Goal: Information Seeking & Learning: Learn about a topic

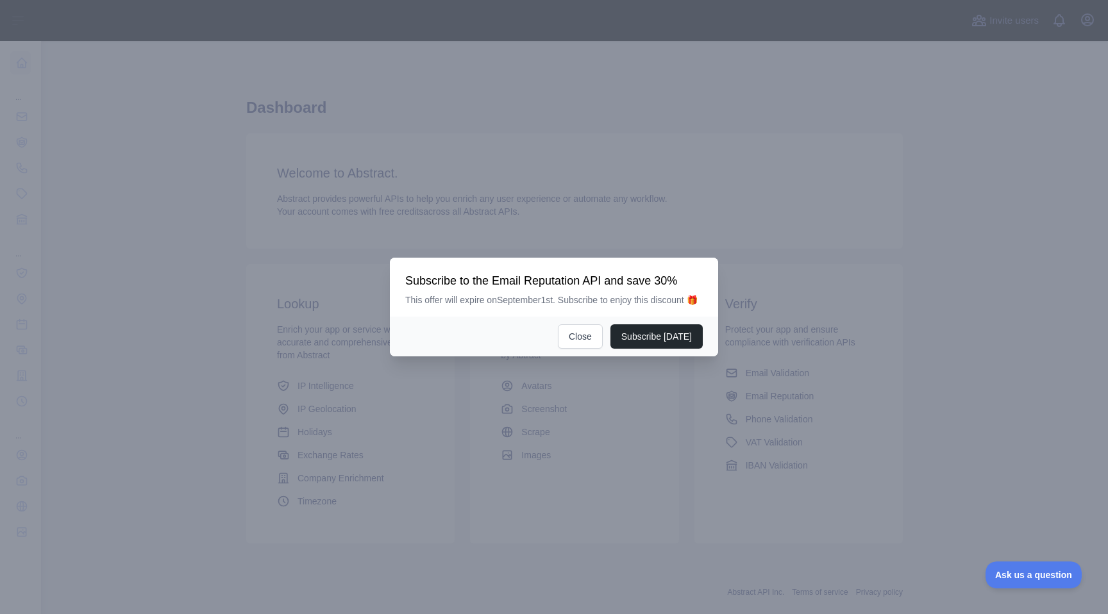
click at [84, 199] on div at bounding box center [554, 307] width 1108 height 614
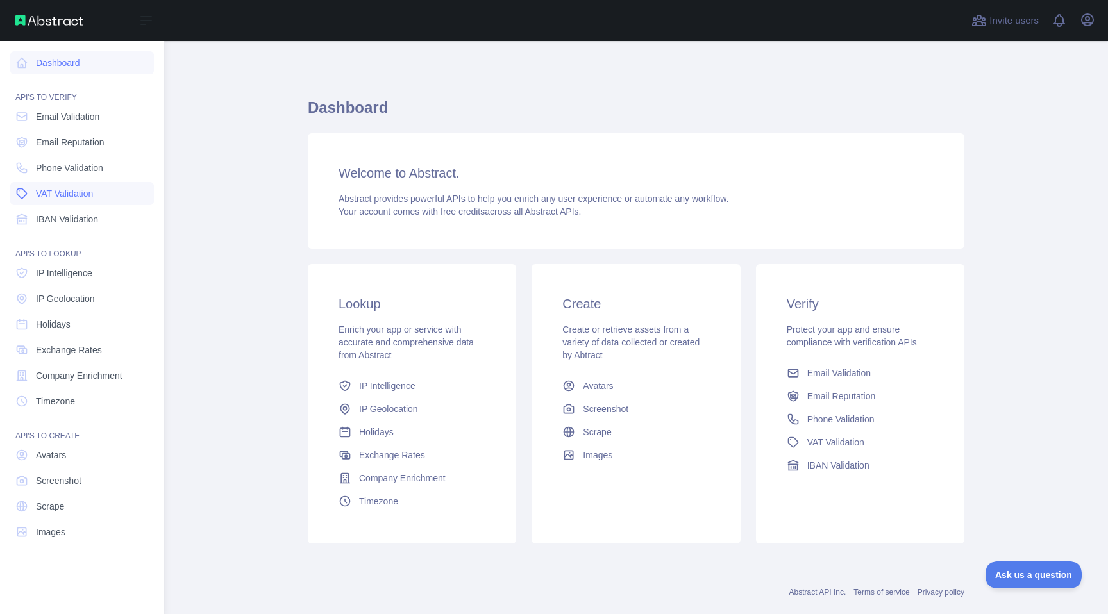
click at [38, 188] on span "VAT Validation" at bounding box center [64, 193] width 57 height 13
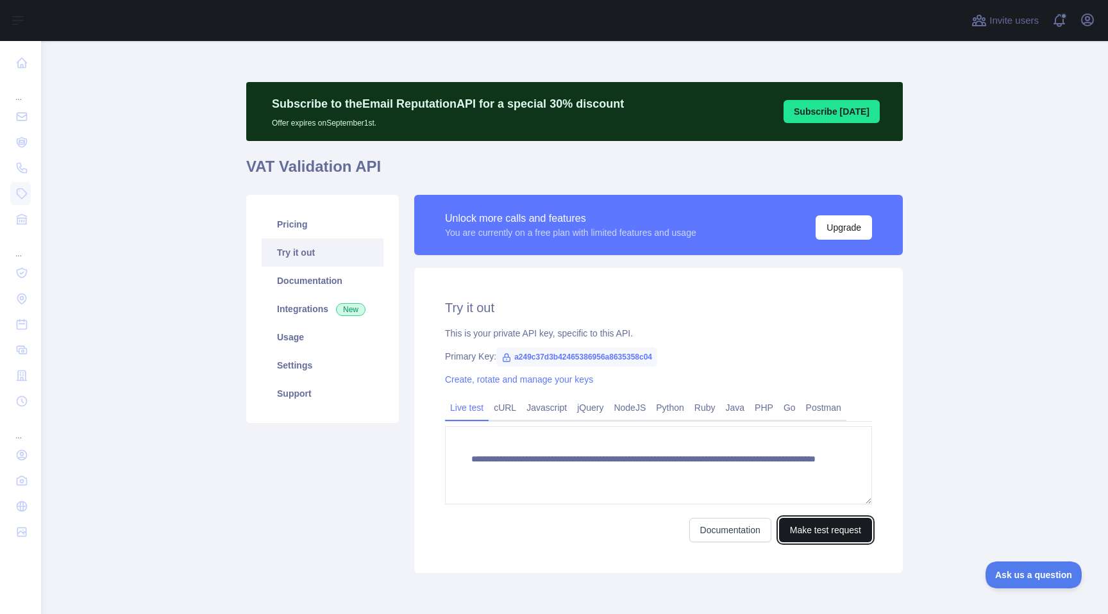
click at [825, 535] on button "Make test request" at bounding box center [825, 530] width 93 height 24
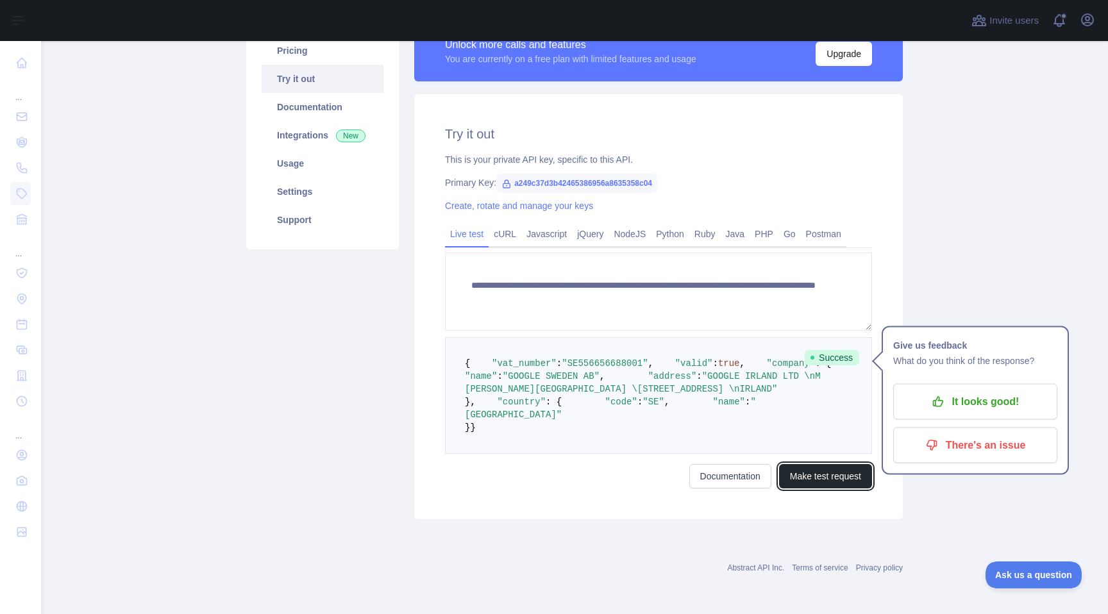
scroll to position [264, 0]
drag, startPoint x: 646, startPoint y: 367, endPoint x: 523, endPoint y: 297, distance: 141.6
click at [523, 337] on pre "{ "vat_number" : "SE556656688001" , "valid" : true , "company" : { "name" : "GO…" at bounding box center [658, 395] width 427 height 117
click at [675, 358] on span ""valid"" at bounding box center [694, 363] width 38 height 10
click at [970, 384] on button "It looks good!" at bounding box center [975, 402] width 164 height 36
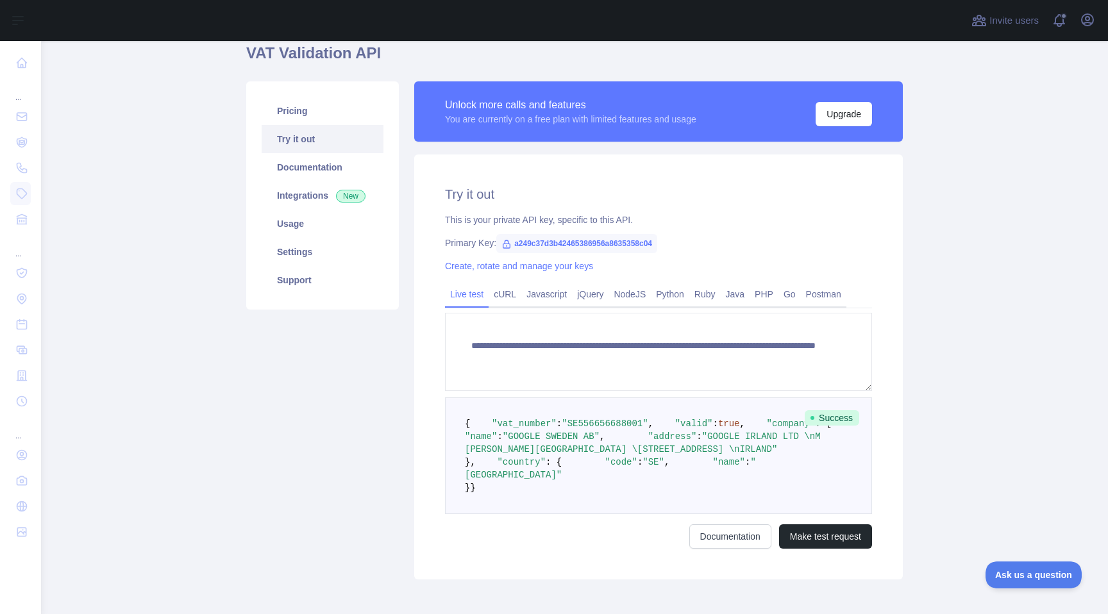
scroll to position [0, 0]
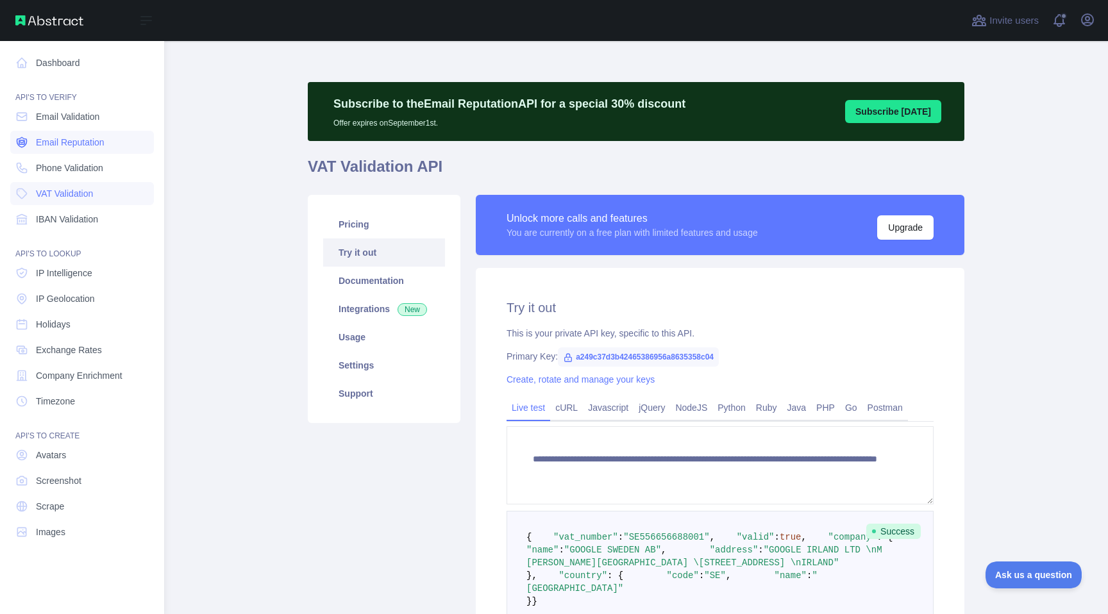
click at [89, 146] on span "Email Reputation" at bounding box center [70, 142] width 69 height 13
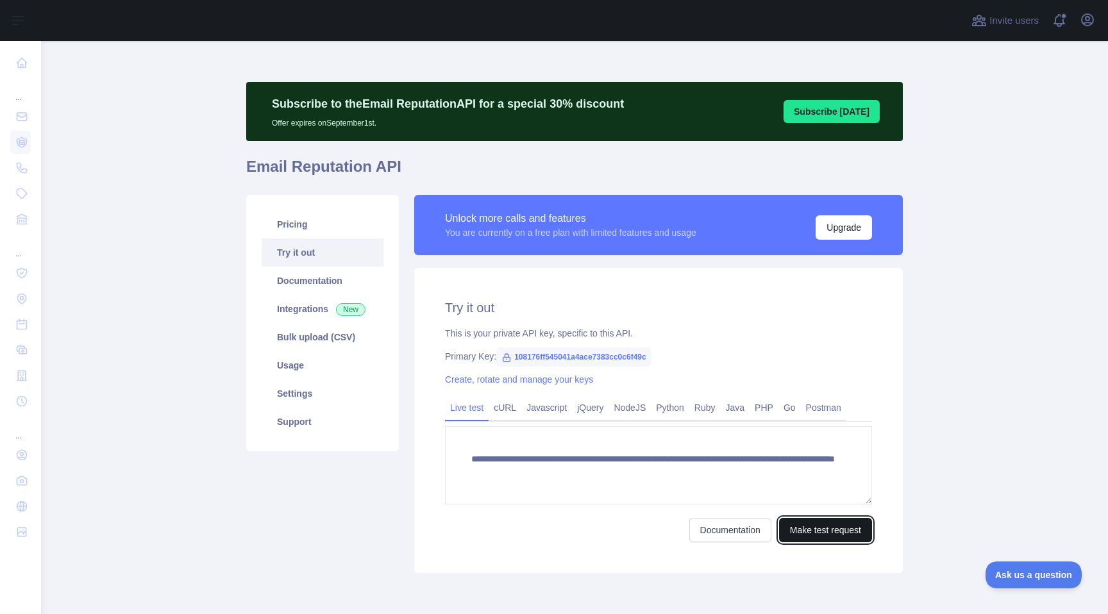
click at [837, 530] on button "Make test request" at bounding box center [825, 530] width 93 height 24
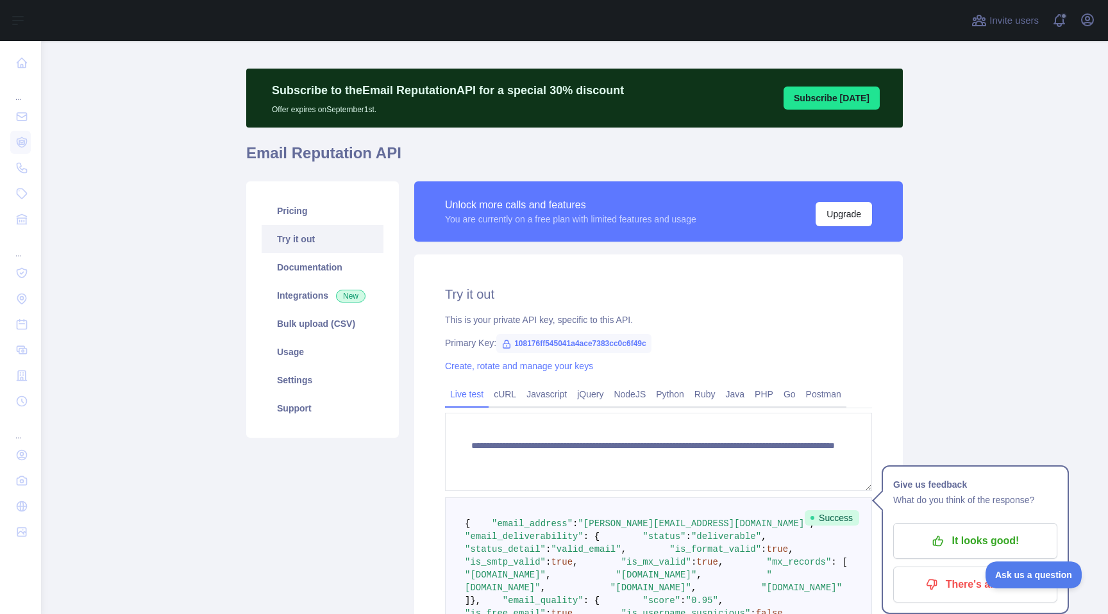
scroll to position [13, 0]
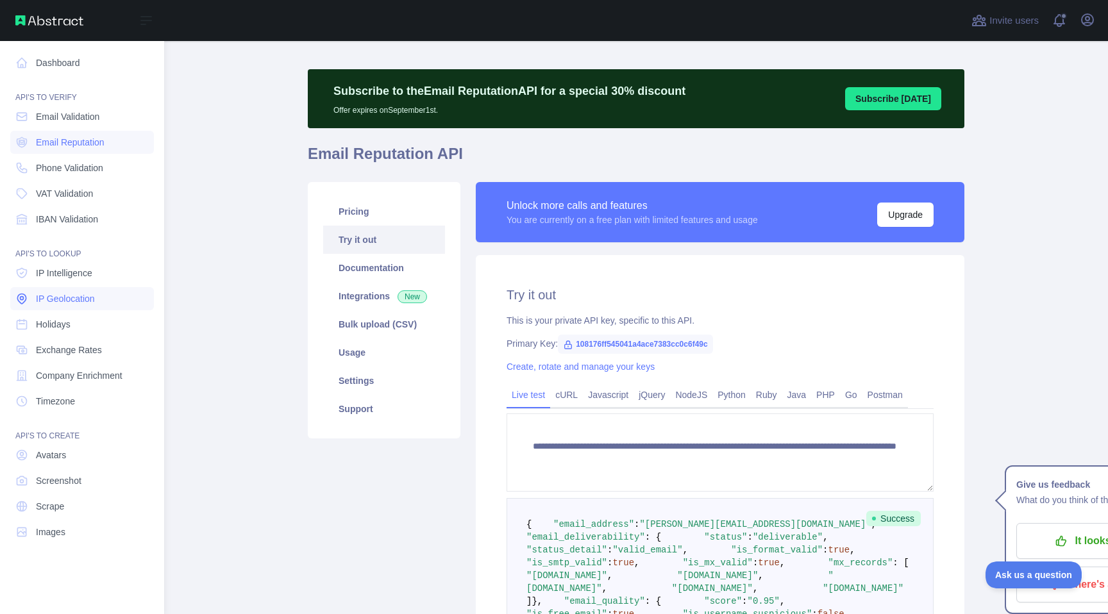
click at [101, 288] on link "IP Geolocation" at bounding box center [82, 298] width 144 height 23
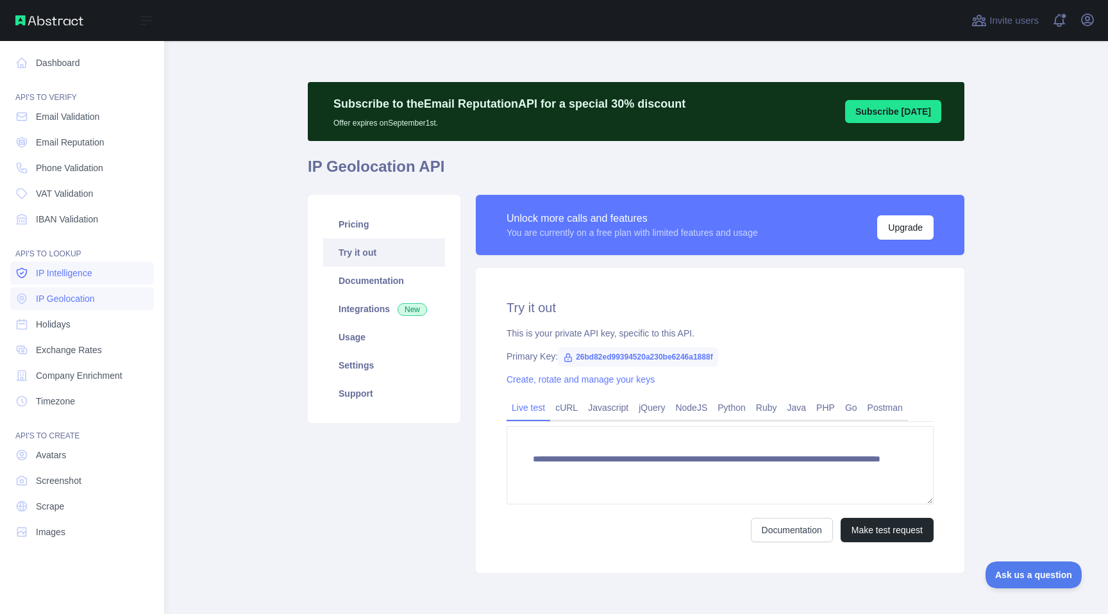
click at [103, 274] on link "IP Intelligence" at bounding box center [82, 273] width 144 height 23
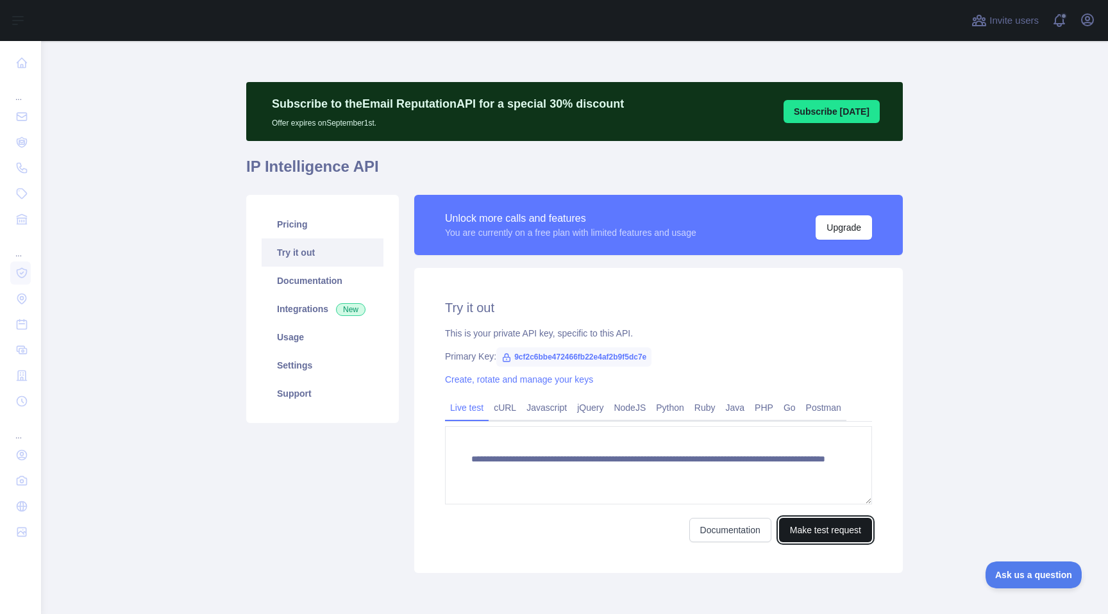
click at [796, 519] on button "Make test request" at bounding box center [825, 530] width 93 height 24
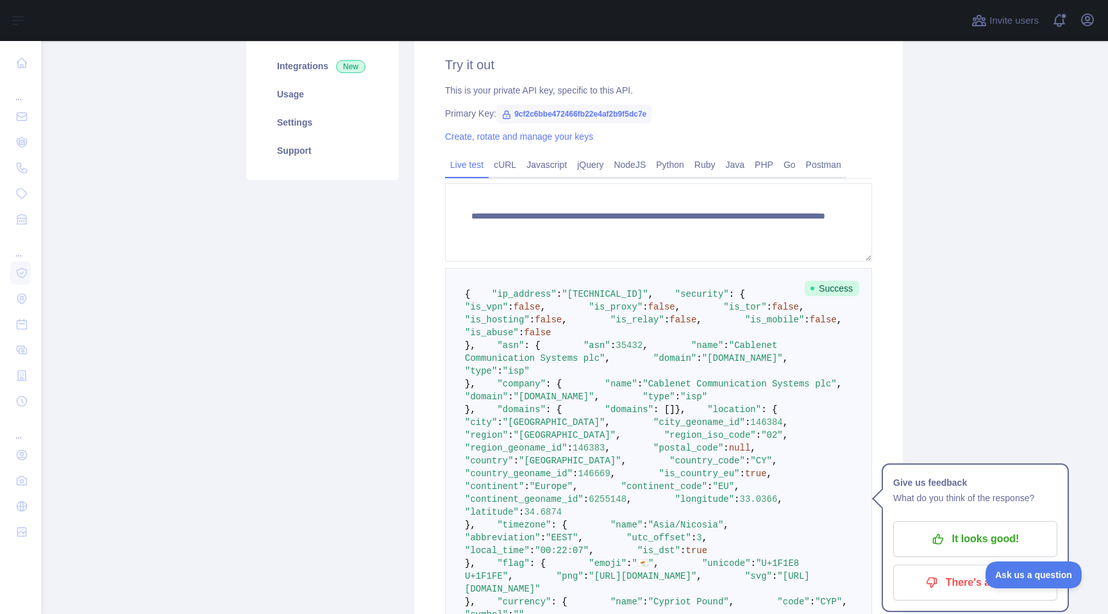
scroll to position [239, 0]
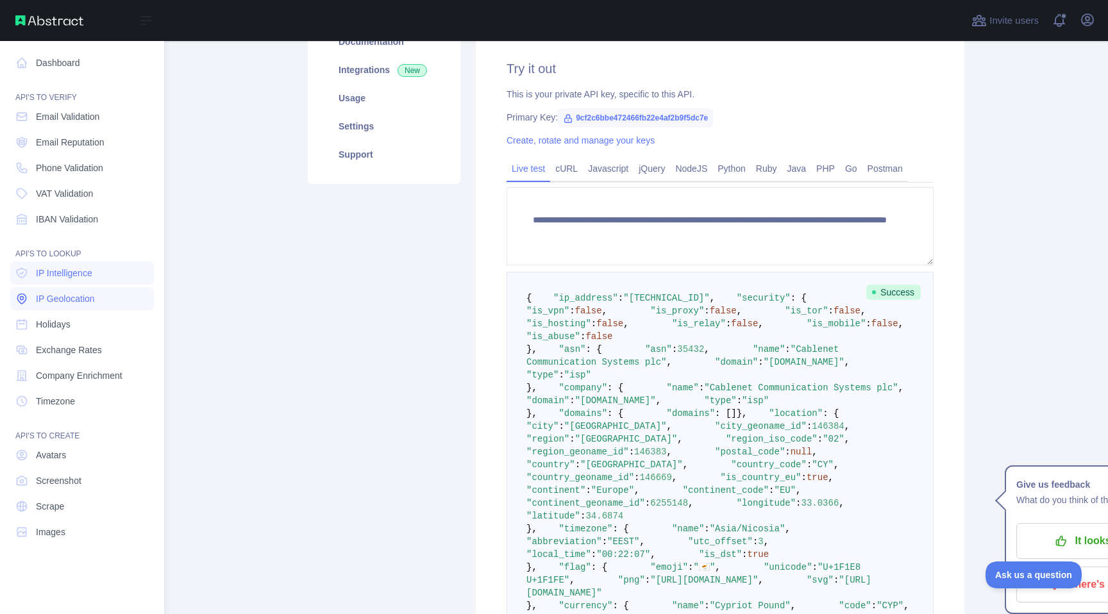
click at [62, 306] on link "IP Geolocation" at bounding box center [82, 298] width 144 height 23
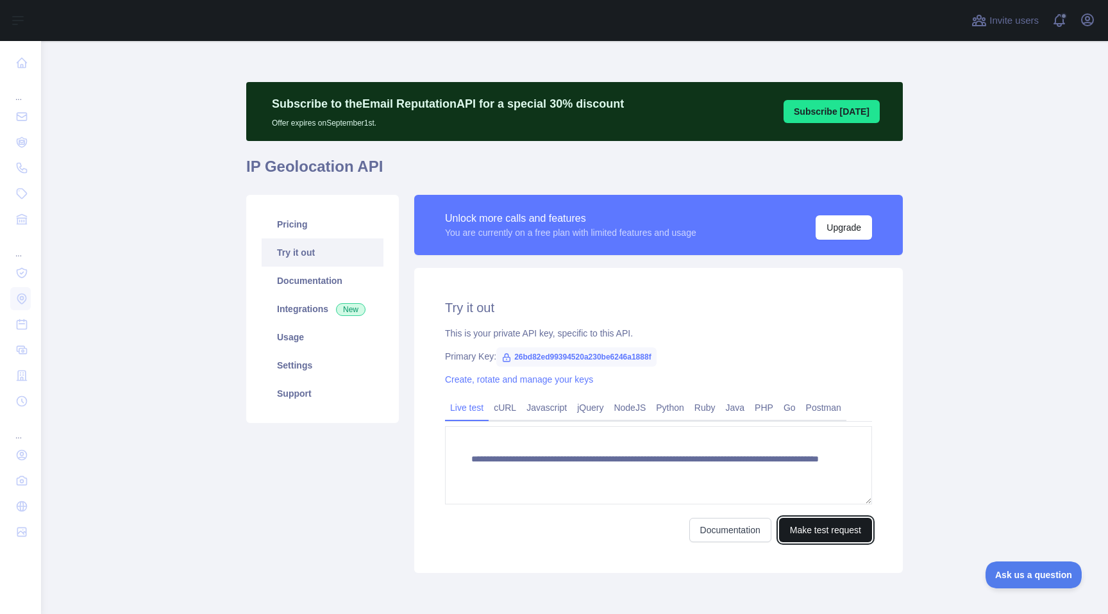
click at [854, 524] on button "Make test request" at bounding box center [825, 530] width 93 height 24
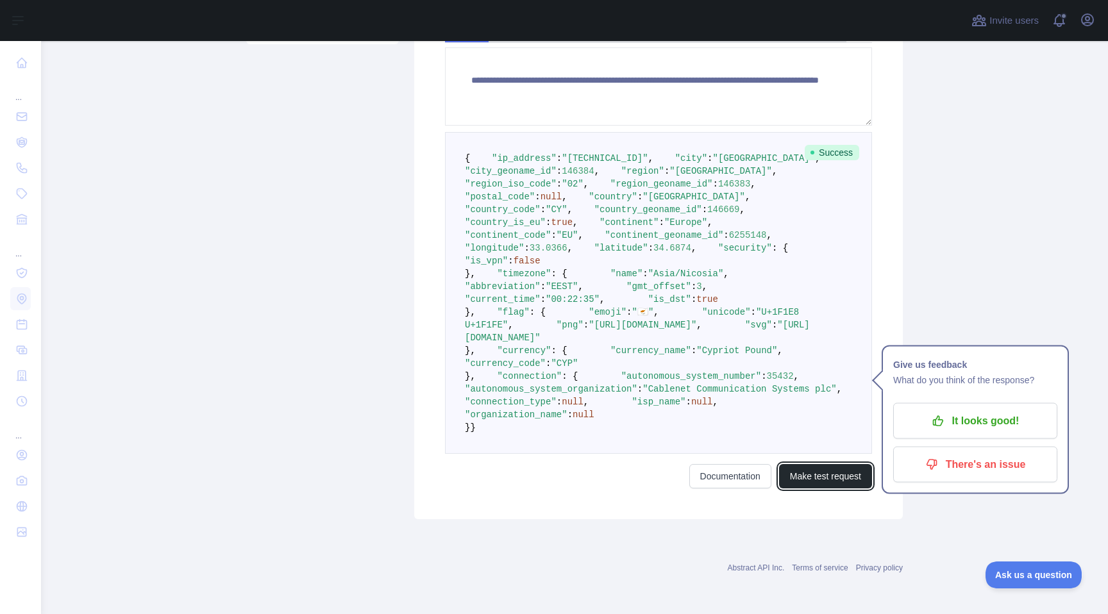
scroll to position [637, 0]
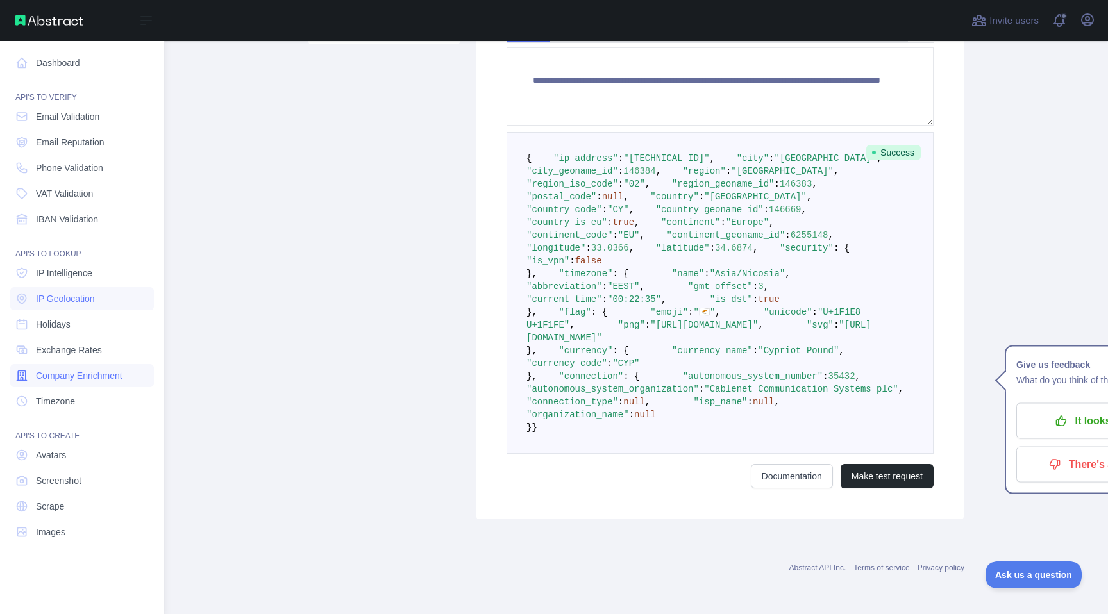
click at [90, 371] on span "Company Enrichment" at bounding box center [79, 375] width 87 height 13
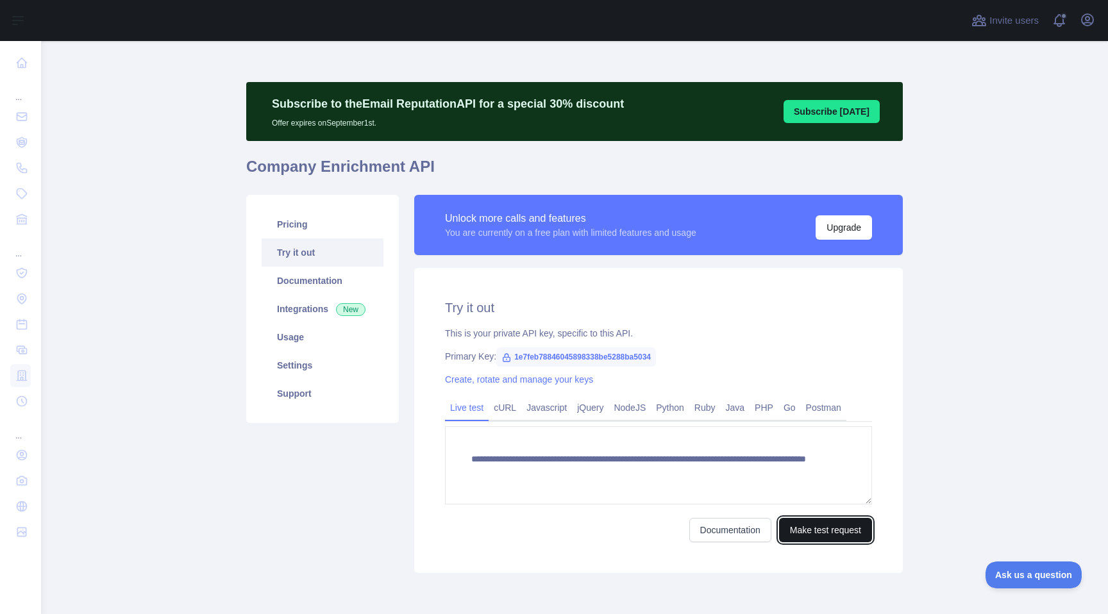
click at [801, 527] on button "Make test request" at bounding box center [825, 530] width 93 height 24
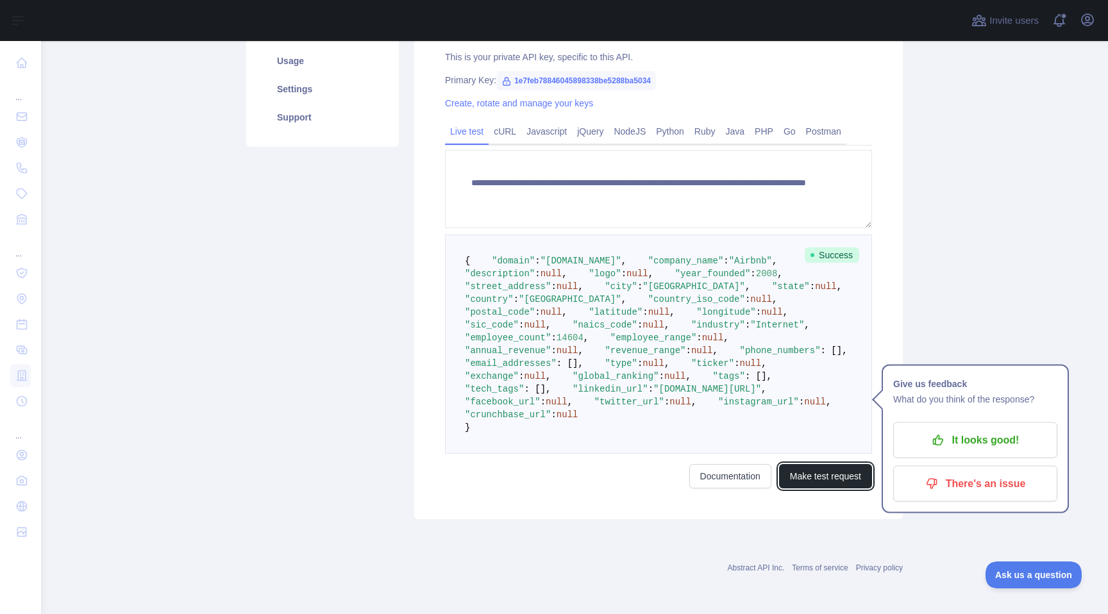
scroll to position [385, 0]
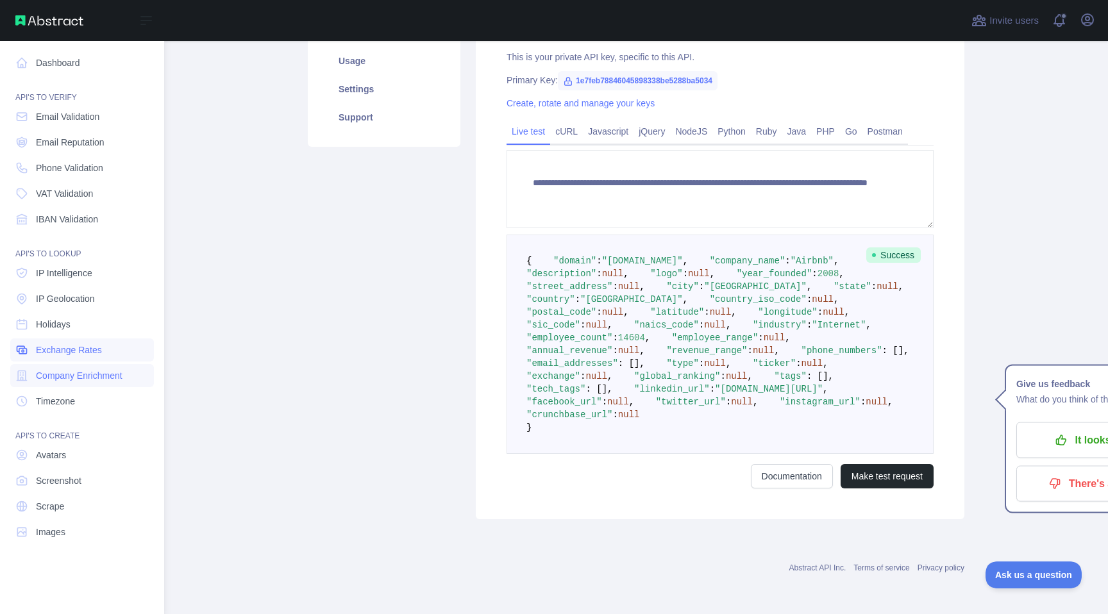
click at [106, 358] on link "Exchange Rates" at bounding box center [82, 350] width 144 height 23
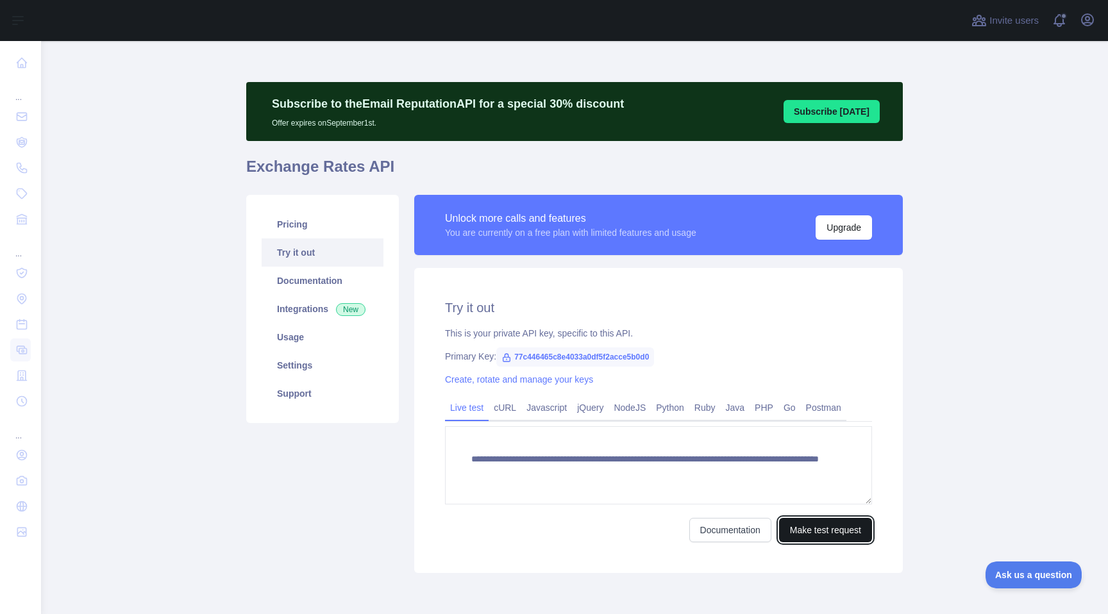
click at [836, 540] on button "Make test request" at bounding box center [825, 530] width 93 height 24
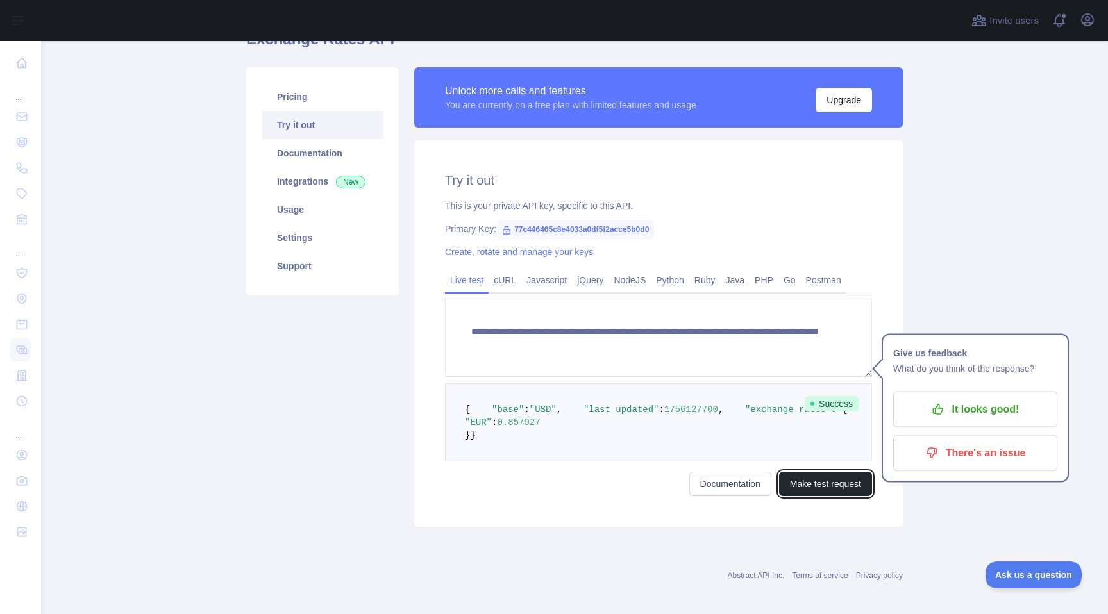
scroll to position [187, 0]
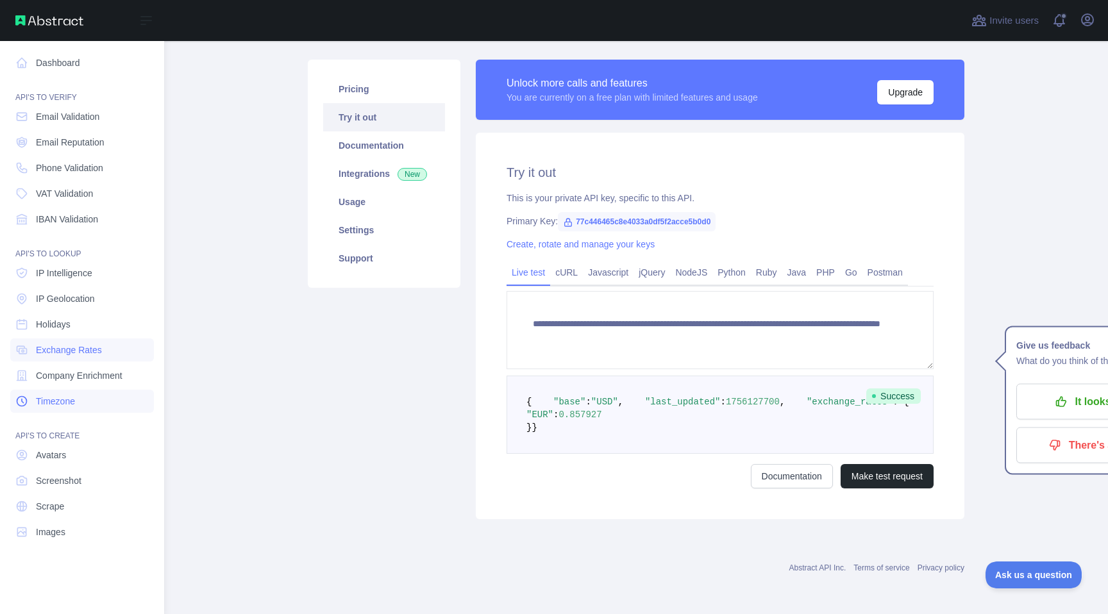
click at [63, 406] on span "Timezone" at bounding box center [55, 401] width 39 height 13
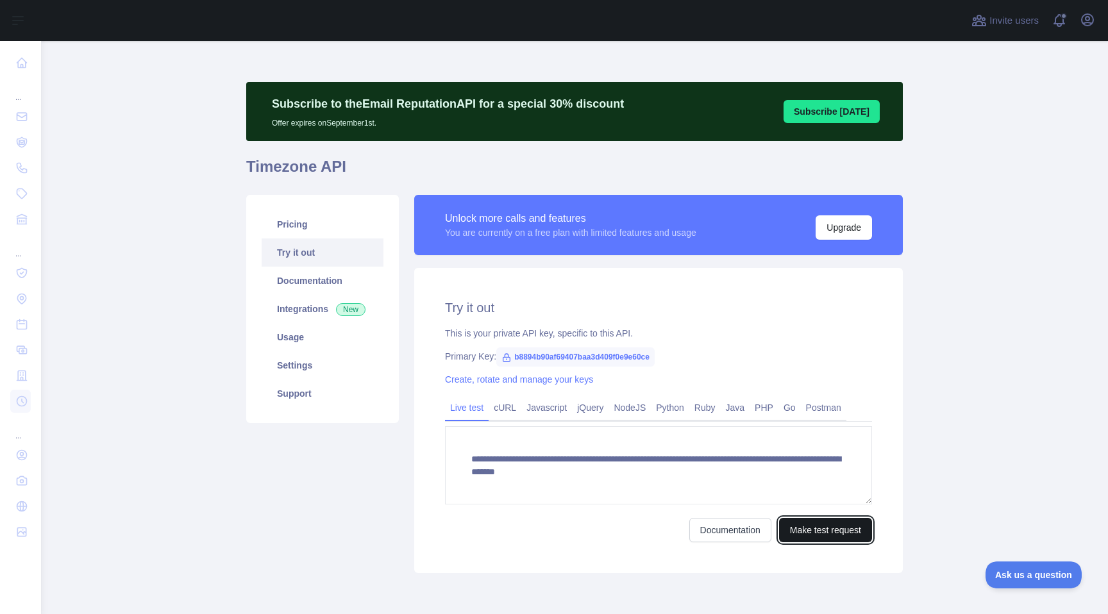
click at [854, 532] on button "Make test request" at bounding box center [825, 530] width 93 height 24
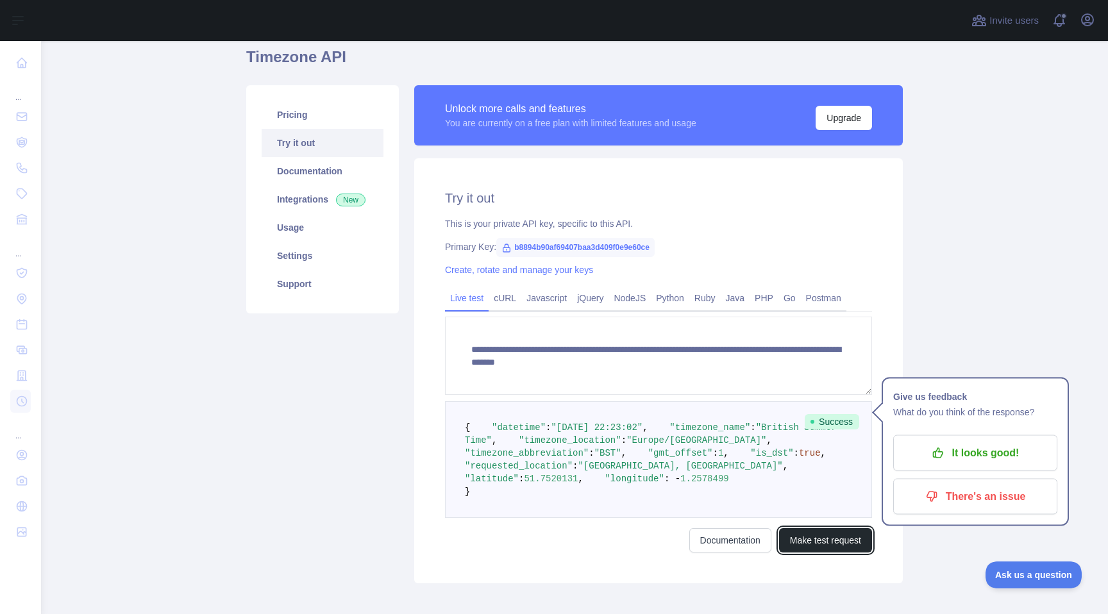
scroll to position [112, 0]
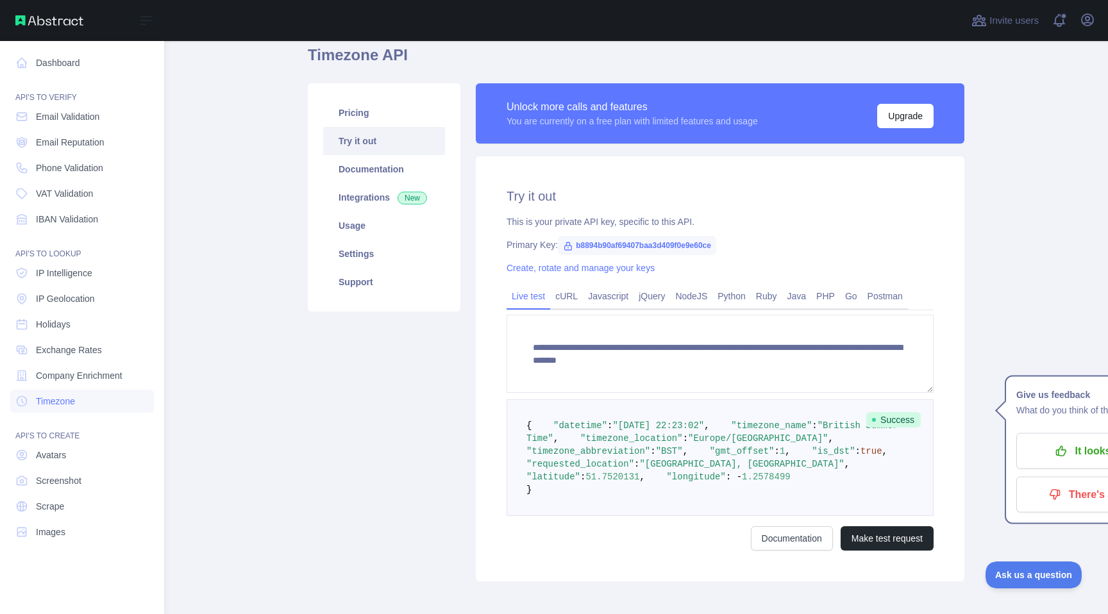
click at [77, 74] on nav "Dashboard API'S TO VERIFY Email Validation Email Reputation Phone Validation VA…" at bounding box center [82, 317] width 144 height 553
click at [77, 72] on link "Dashboard" at bounding box center [82, 62] width 144 height 23
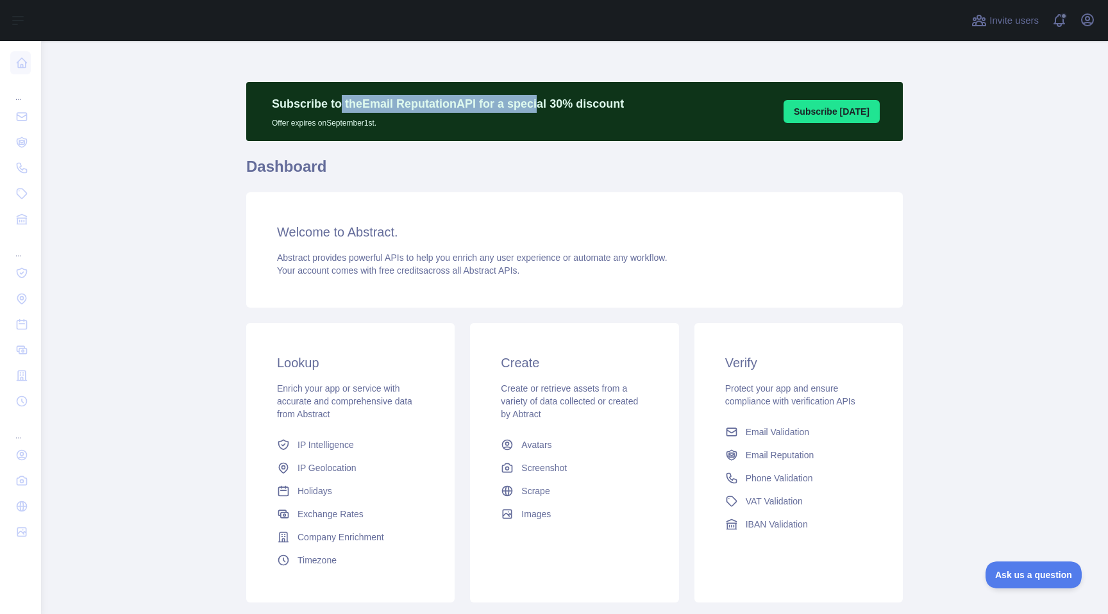
drag, startPoint x: 339, startPoint y: 97, endPoint x: 530, endPoint y: 101, distance: 191.1
click at [530, 101] on p "Subscribe to the Email Reputation API for a special 30 % discount" at bounding box center [448, 104] width 352 height 18
drag, startPoint x: 330, startPoint y: 130, endPoint x: 317, endPoint y: 130, distance: 12.8
click at [317, 130] on div "Subscribe to the Email Reputation API for a special 30 % discount Offer expires…" at bounding box center [574, 111] width 657 height 59
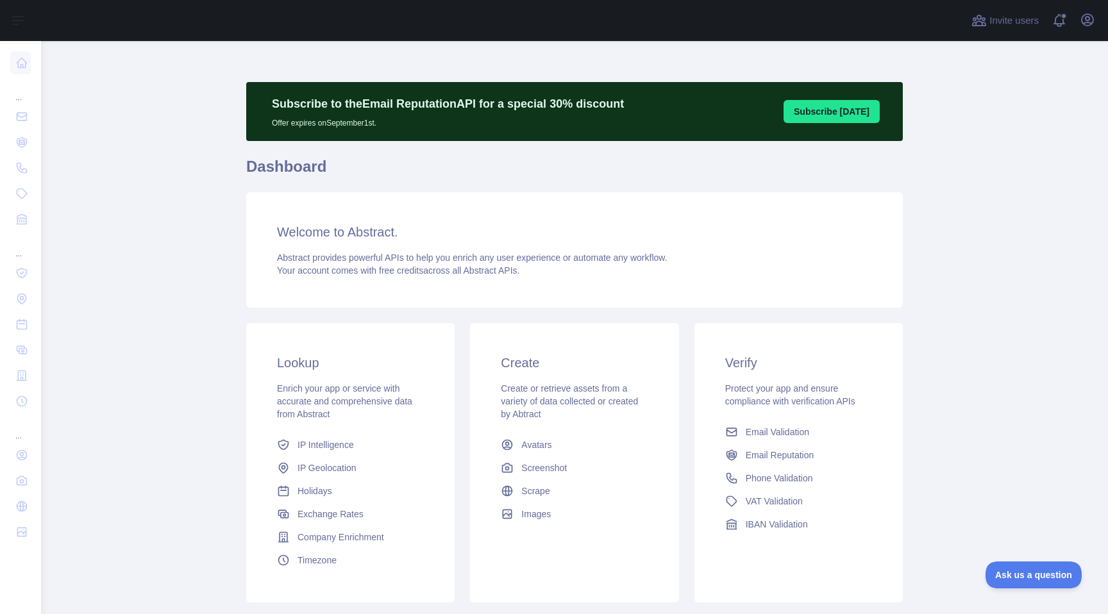
drag, startPoint x: 392, startPoint y: 131, endPoint x: 243, endPoint y: 99, distance: 152.2
click at [243, 99] on main "Subscribe to the Email Reputation API for a special 30 % discount Offer expires…" at bounding box center [574, 327] width 1067 height 573
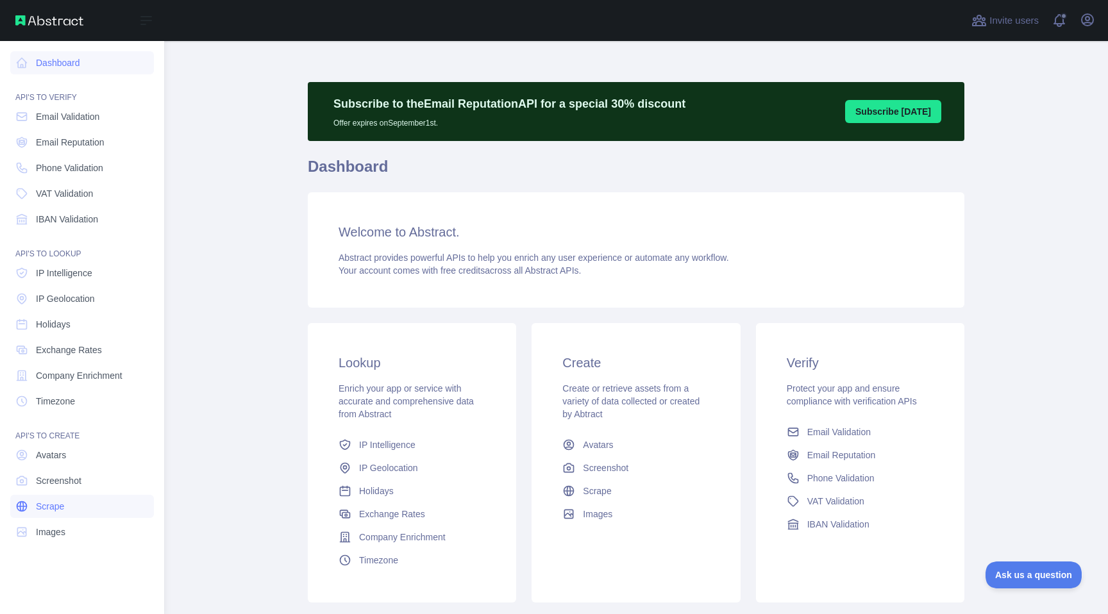
click at [123, 507] on link "Scrape" at bounding box center [82, 506] width 144 height 23
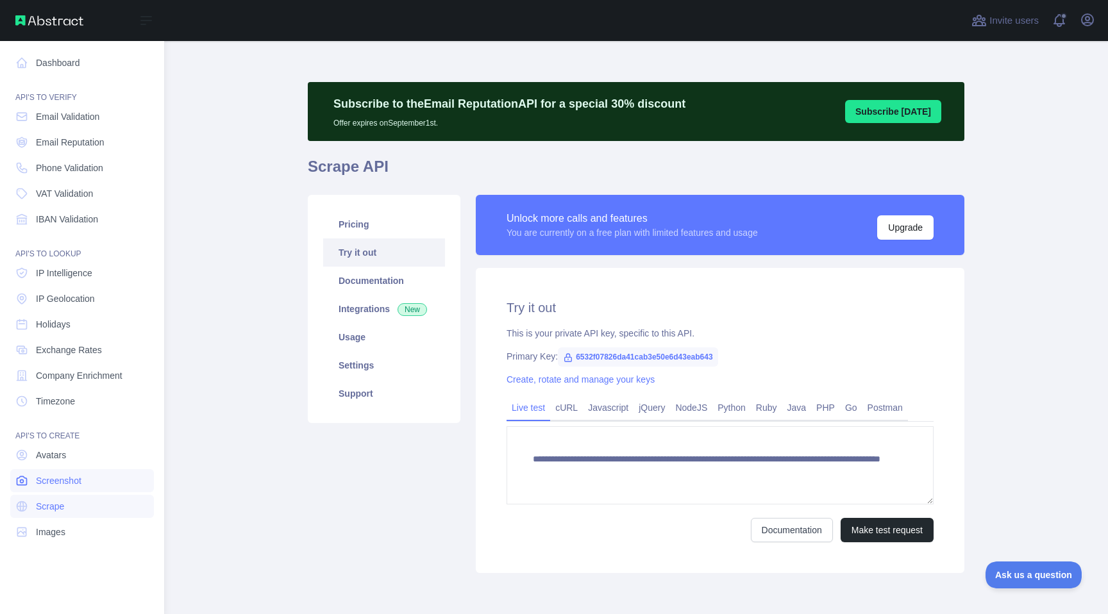
click at [103, 485] on link "Screenshot" at bounding box center [82, 480] width 144 height 23
click at [102, 459] on link "Avatars" at bounding box center [82, 455] width 144 height 23
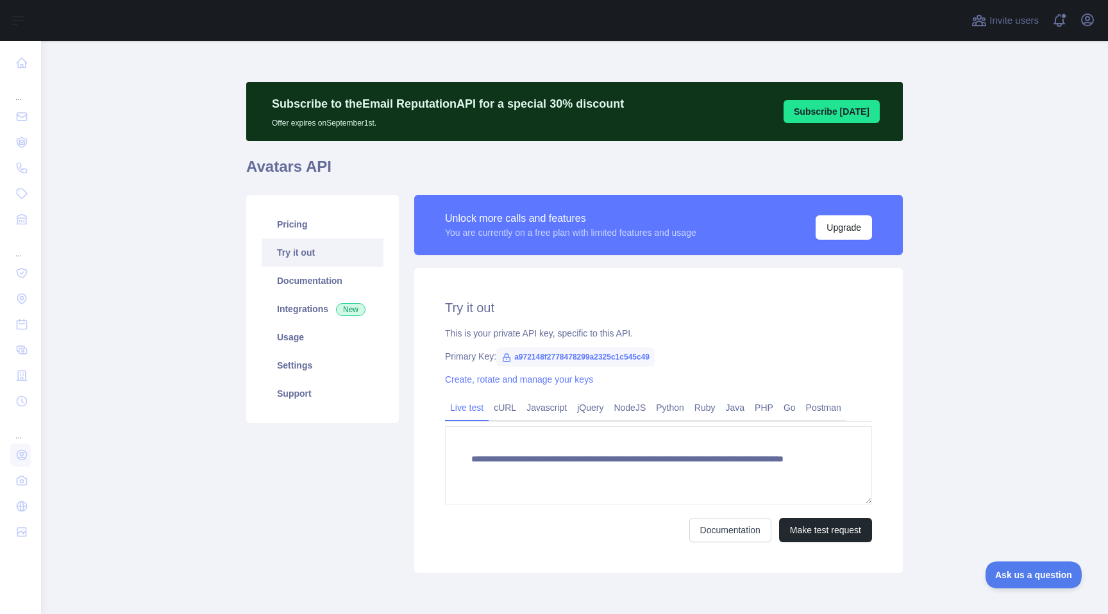
click at [825, 107] on button "Subscribe [DATE]" at bounding box center [832, 111] width 96 height 23
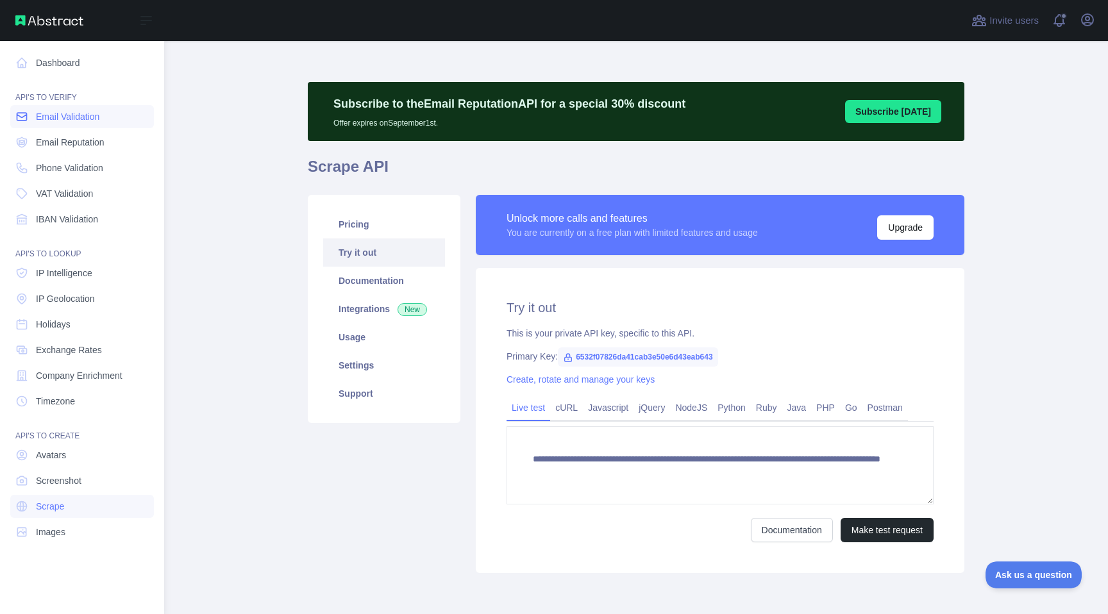
click at [91, 108] on link "Email Validation" at bounding box center [82, 116] width 144 height 23
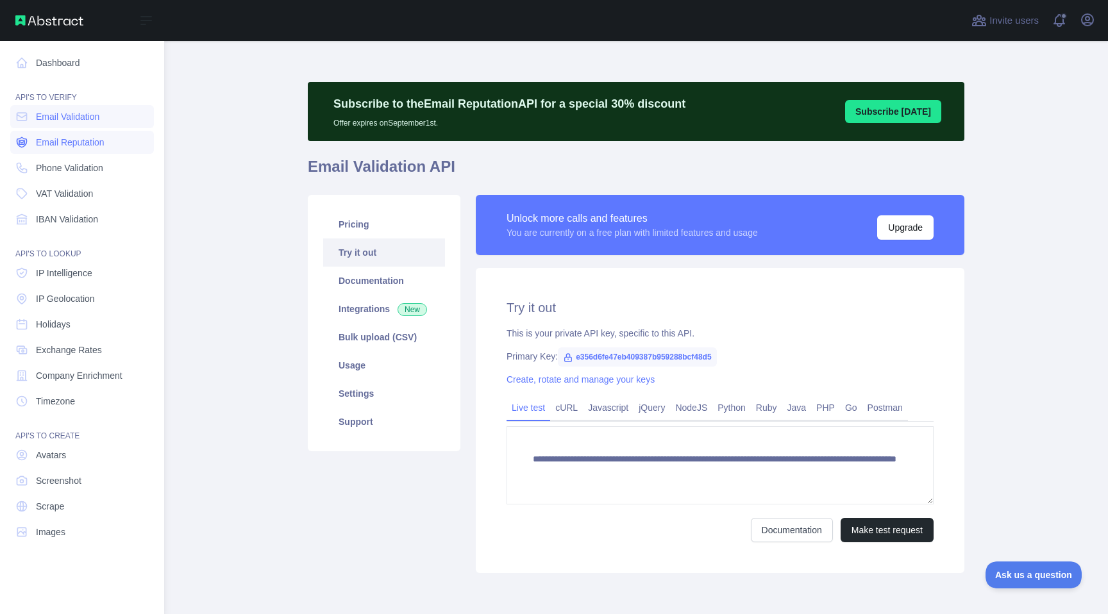
click at [85, 149] on link "Email Reputation" at bounding box center [82, 142] width 144 height 23
click at [84, 179] on link "Phone Validation" at bounding box center [82, 167] width 144 height 23
click at [84, 205] on link "VAT Validation" at bounding box center [82, 193] width 144 height 23
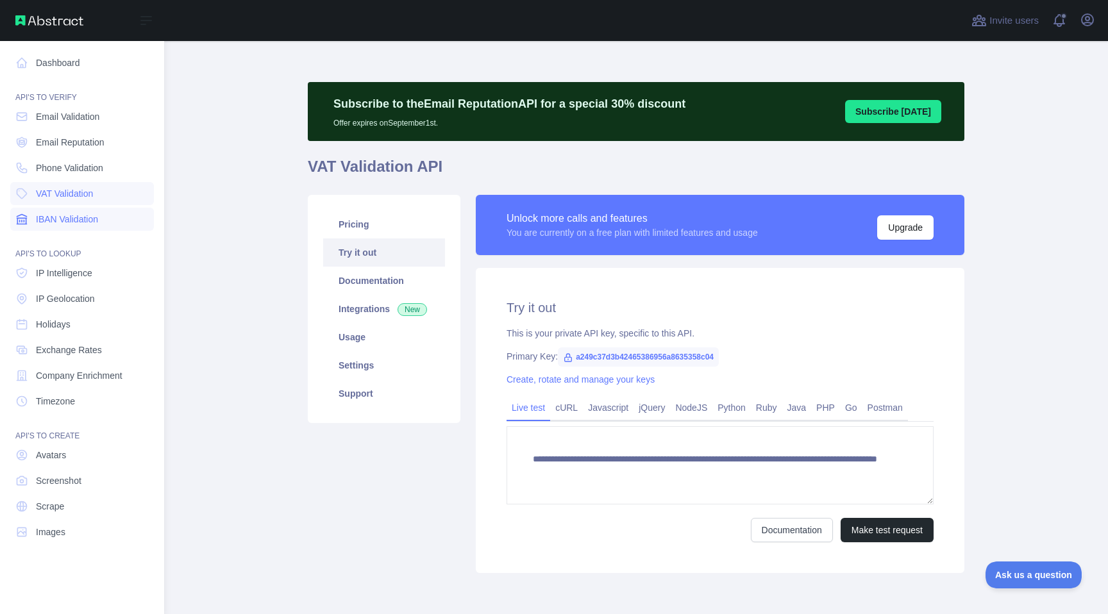
click at [84, 213] on span "IBAN Validation" at bounding box center [67, 219] width 62 height 13
click at [81, 282] on link "IP Intelligence" at bounding box center [82, 273] width 144 height 23
click at [78, 298] on span "IP Geolocation" at bounding box center [65, 298] width 59 height 13
click at [71, 346] on span "Exchange Rates" at bounding box center [69, 350] width 66 height 13
click at [70, 380] on span "Company Enrichment" at bounding box center [79, 375] width 87 height 13
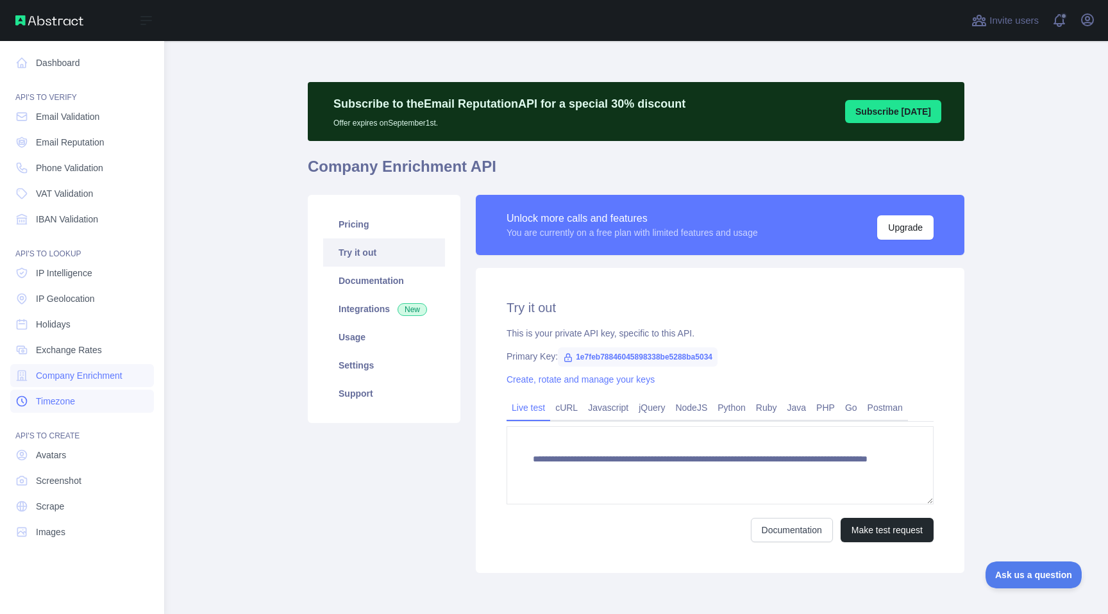
click at [70, 396] on span "Timezone" at bounding box center [55, 401] width 39 height 13
click at [66, 452] on span "Avatars" at bounding box center [51, 455] width 30 height 13
click at [65, 481] on span "Screenshot" at bounding box center [59, 481] width 46 height 13
click at [65, 498] on link "Scrape" at bounding box center [82, 506] width 144 height 23
click at [62, 524] on link "Images" at bounding box center [82, 532] width 144 height 23
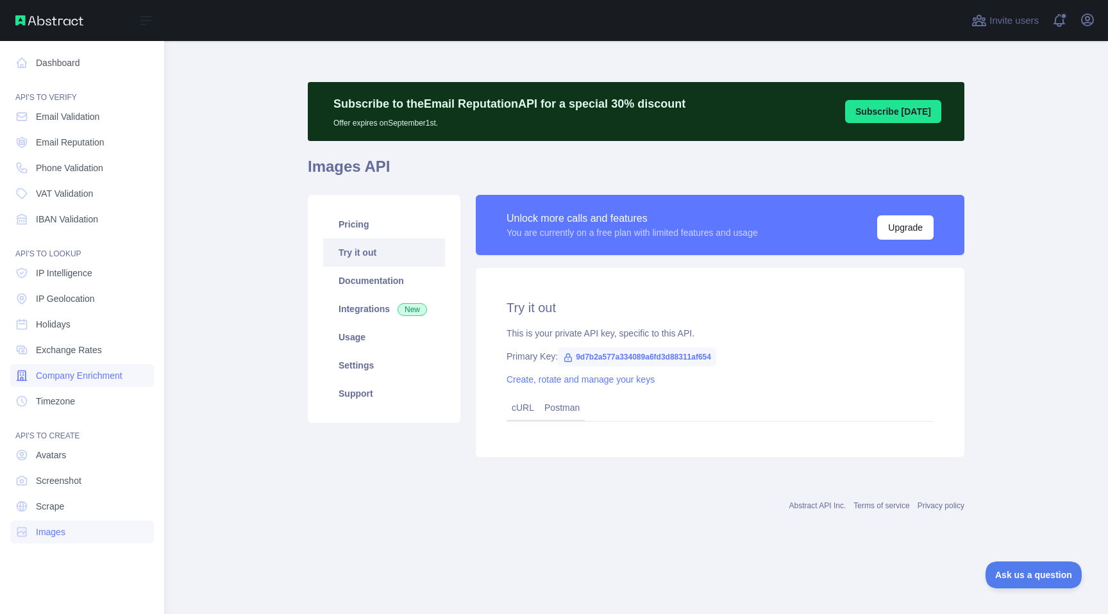
click at [87, 382] on link "Company Enrichment" at bounding box center [82, 375] width 144 height 23
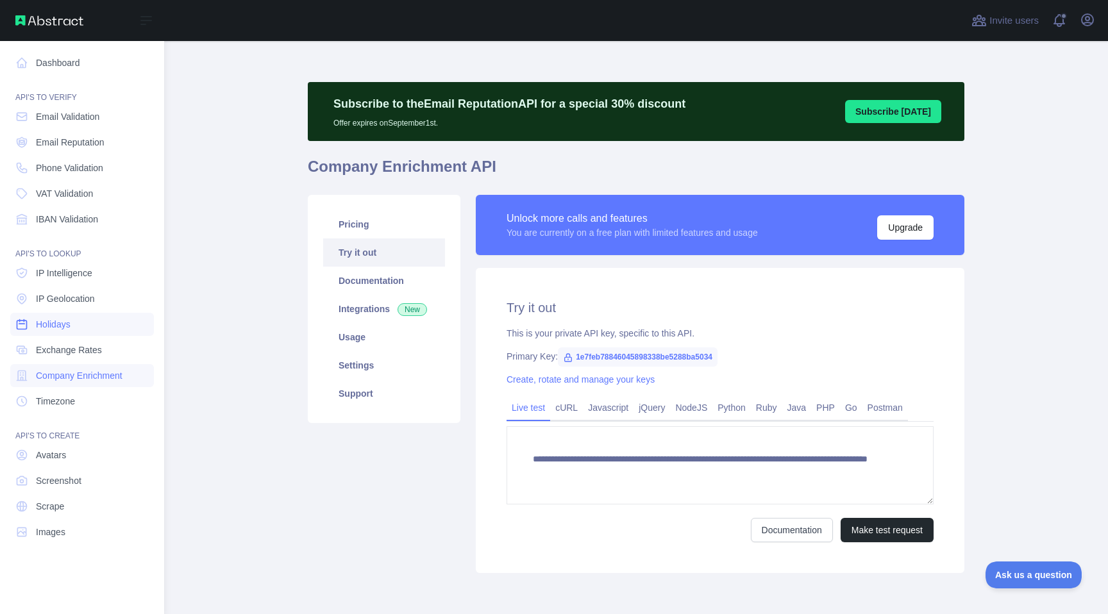
click at [87, 334] on link "Holidays" at bounding box center [82, 324] width 144 height 23
click at [88, 298] on span "IP Geolocation" at bounding box center [65, 298] width 59 height 13
click at [88, 275] on span "IP Intelligence" at bounding box center [64, 273] width 56 height 13
click at [96, 206] on nav "Dashboard API'S TO VERIFY Email Validation Email Reputation Phone Validation VA…" at bounding box center [82, 317] width 144 height 553
click at [96, 201] on link "VAT Validation" at bounding box center [82, 193] width 144 height 23
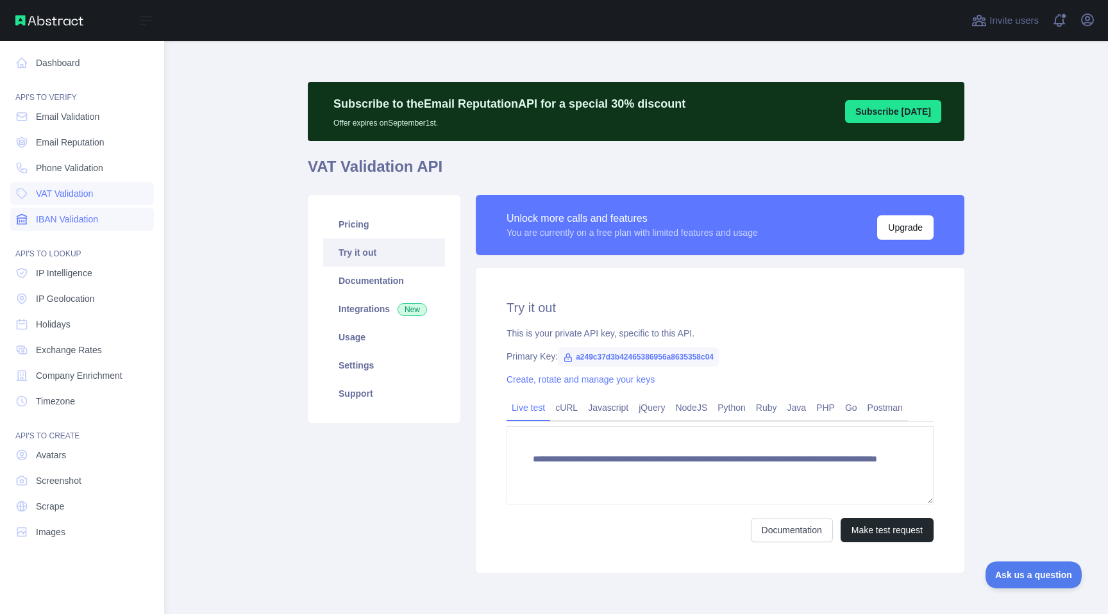
click at [114, 215] on link "IBAN Validation" at bounding box center [82, 219] width 144 height 23
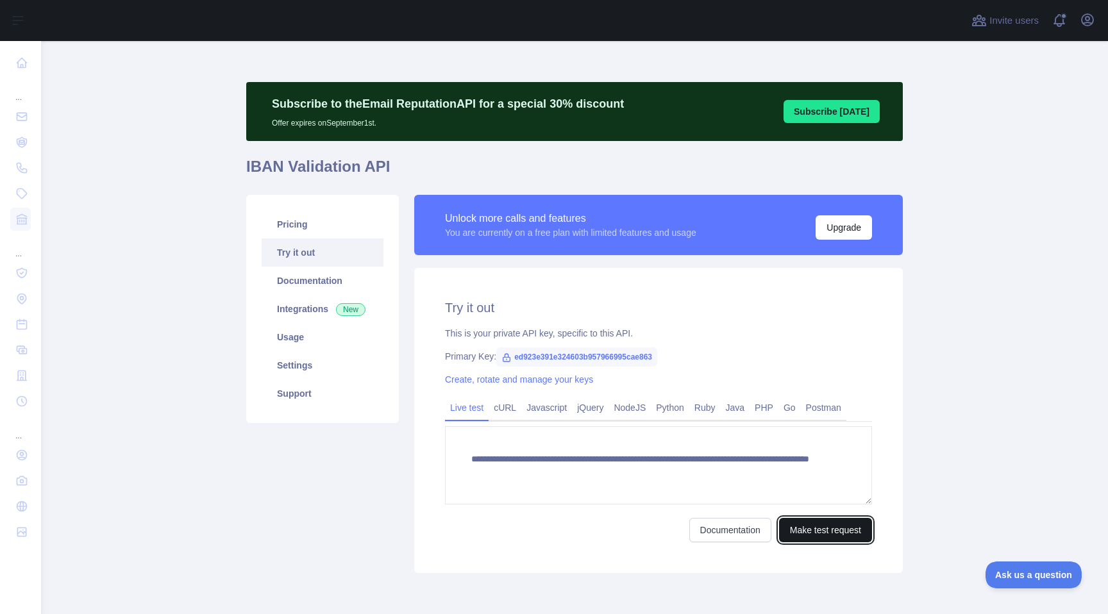
click at [836, 528] on button "Make test request" at bounding box center [825, 530] width 93 height 24
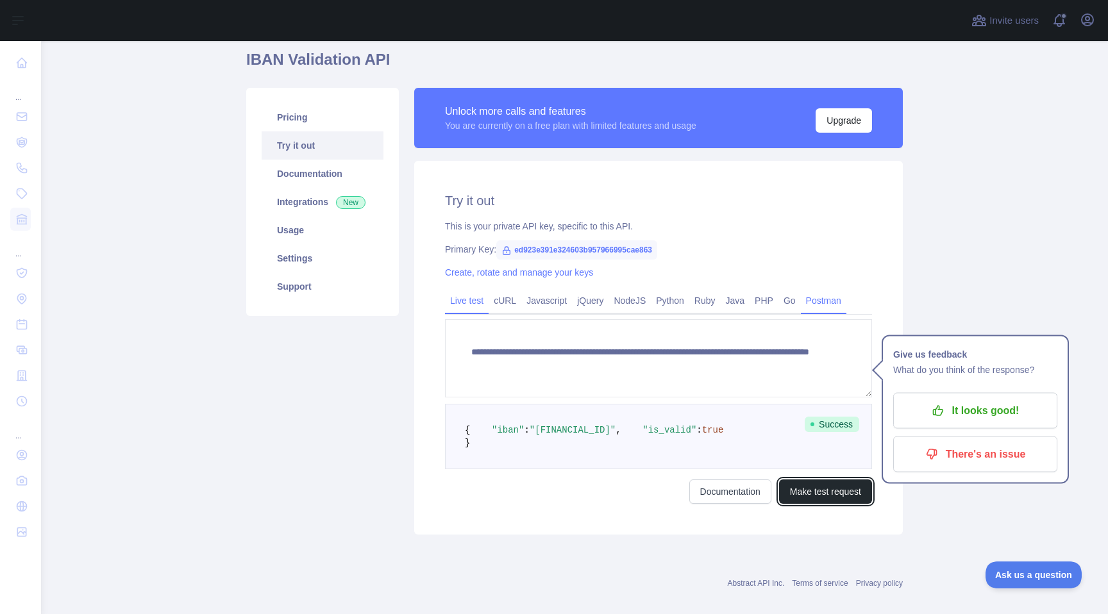
scroll to position [109, 0]
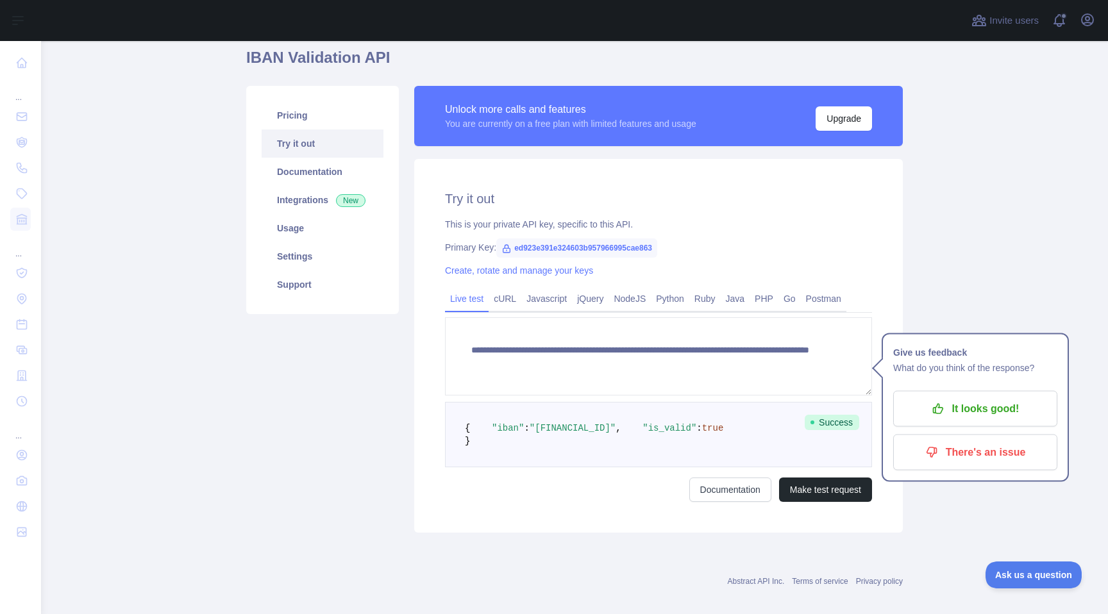
click at [972, 280] on main "**********" at bounding box center [574, 327] width 1067 height 573
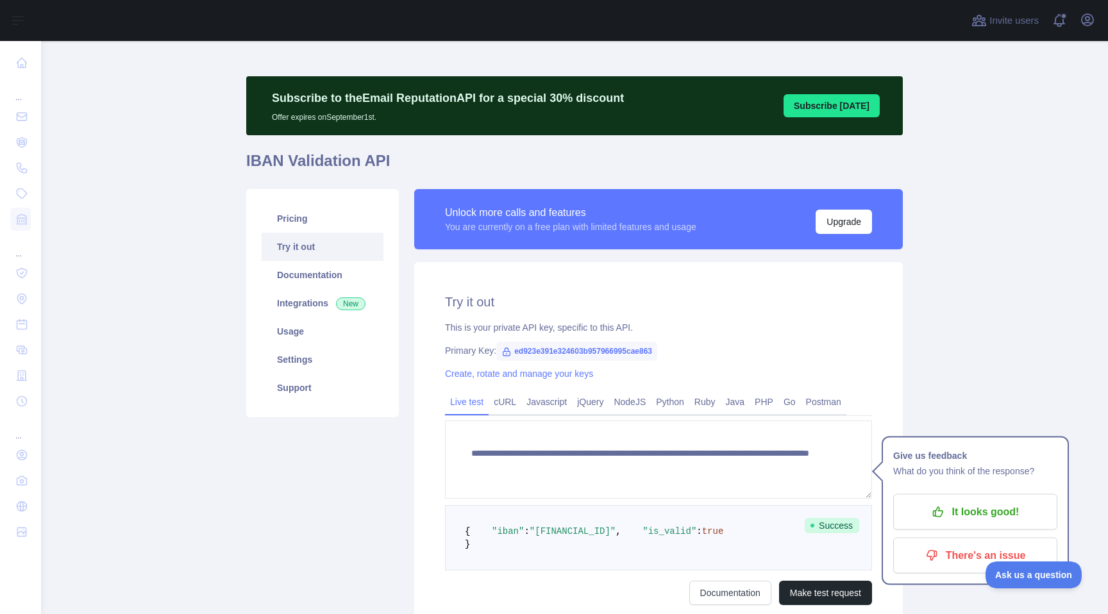
scroll to position [0, 0]
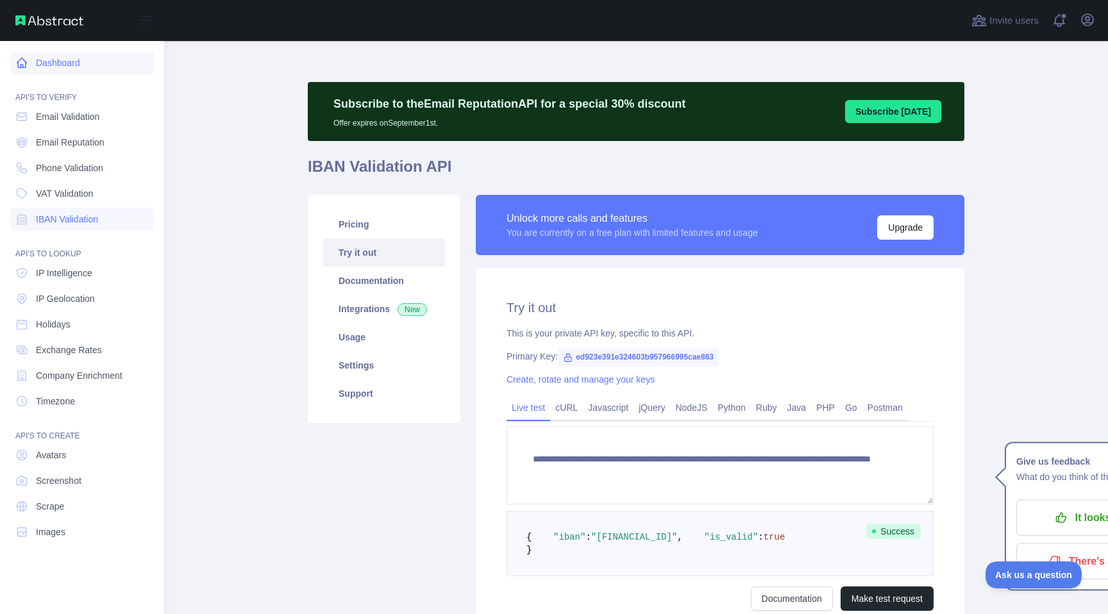
click at [97, 72] on link "Dashboard" at bounding box center [82, 62] width 144 height 23
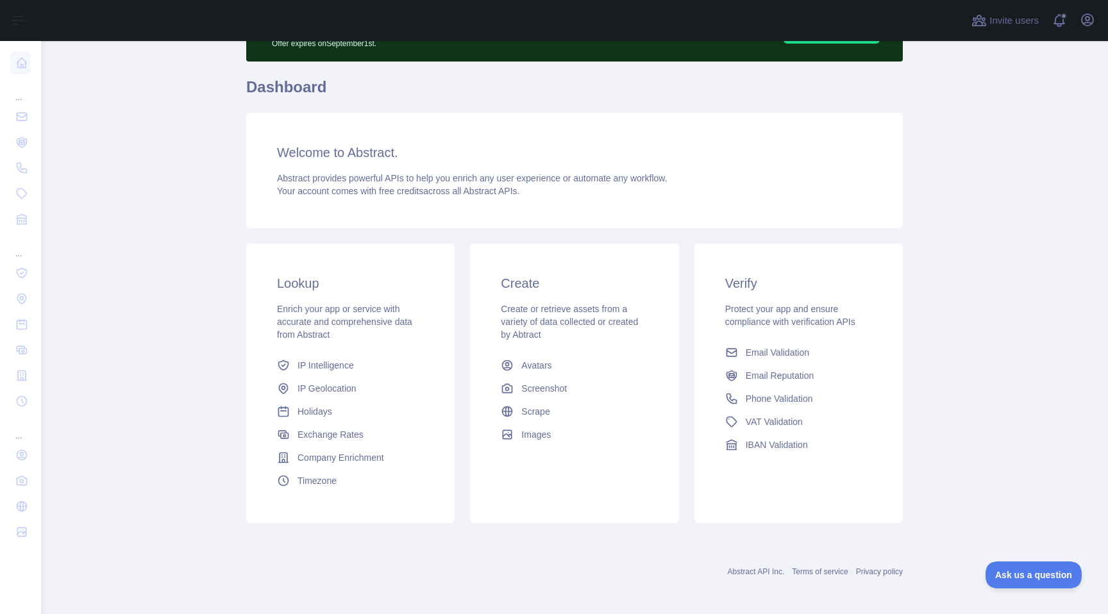
scroll to position [83, 0]
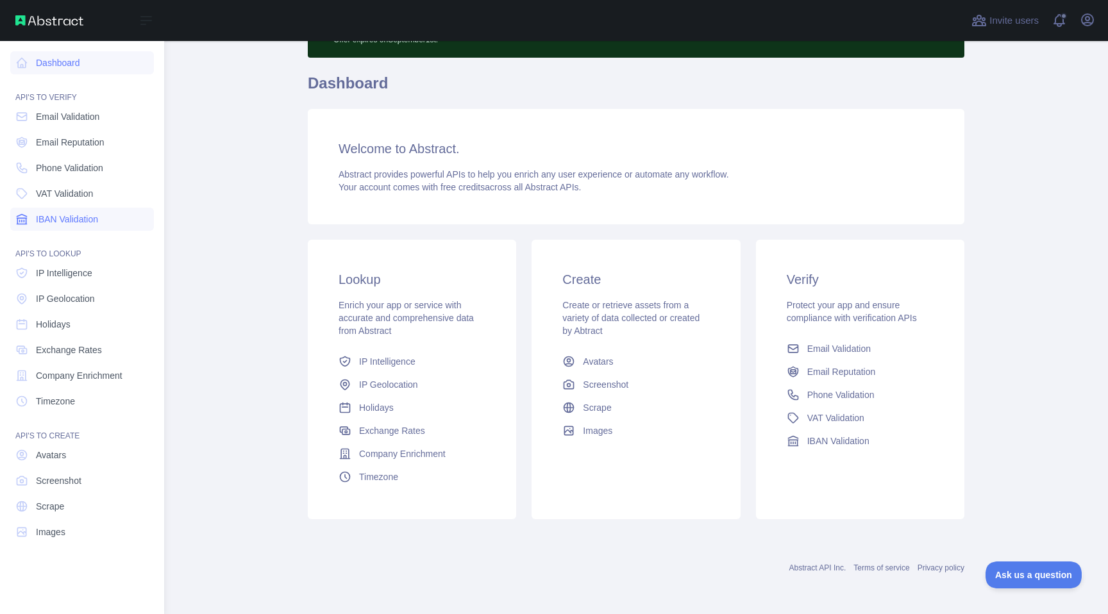
click at [65, 223] on span "IBAN Validation" at bounding box center [67, 219] width 62 height 13
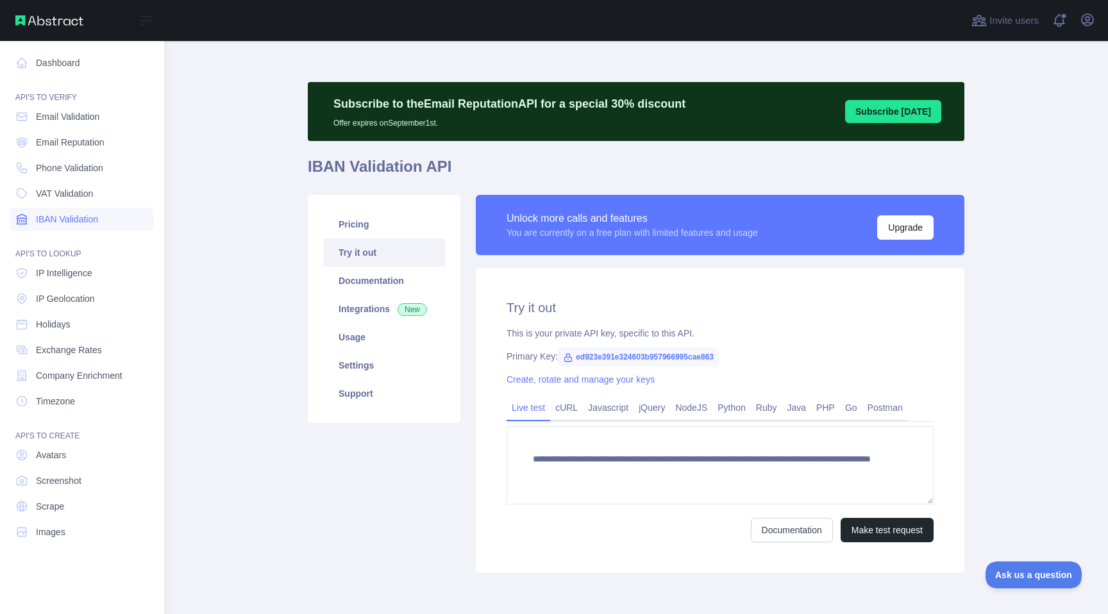
click at [73, 208] on link "IBAN Validation" at bounding box center [82, 219] width 144 height 23
click at [78, 195] on span "VAT Validation" at bounding box center [64, 193] width 57 height 13
click at [79, 178] on link "Phone Validation" at bounding box center [82, 167] width 144 height 23
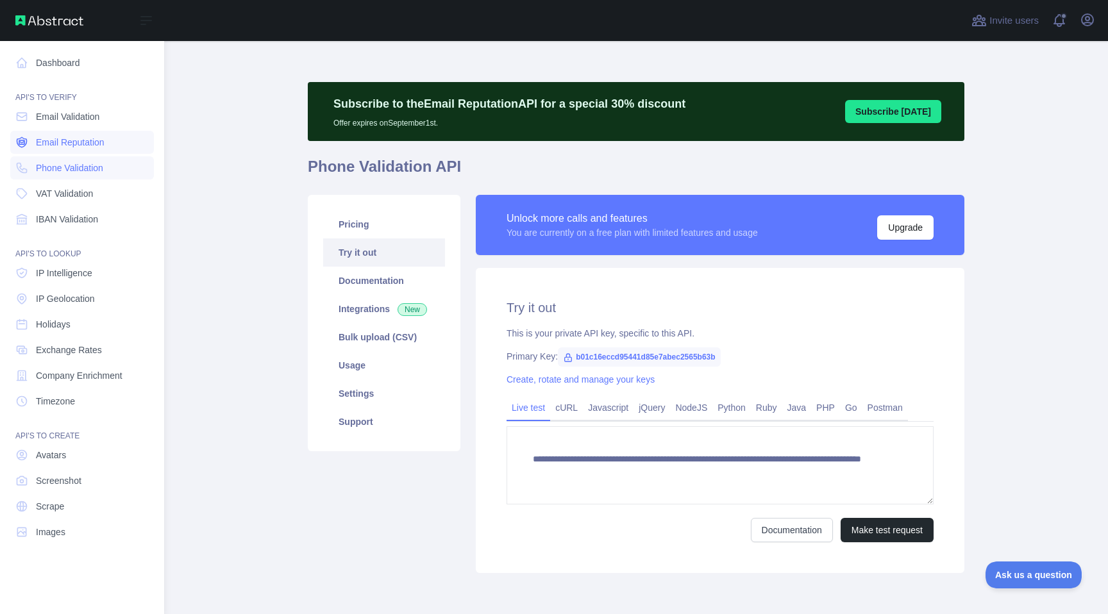
click at [97, 137] on span "Email Reputation" at bounding box center [70, 142] width 69 height 13
